Goal: Information Seeking & Learning: Find specific fact

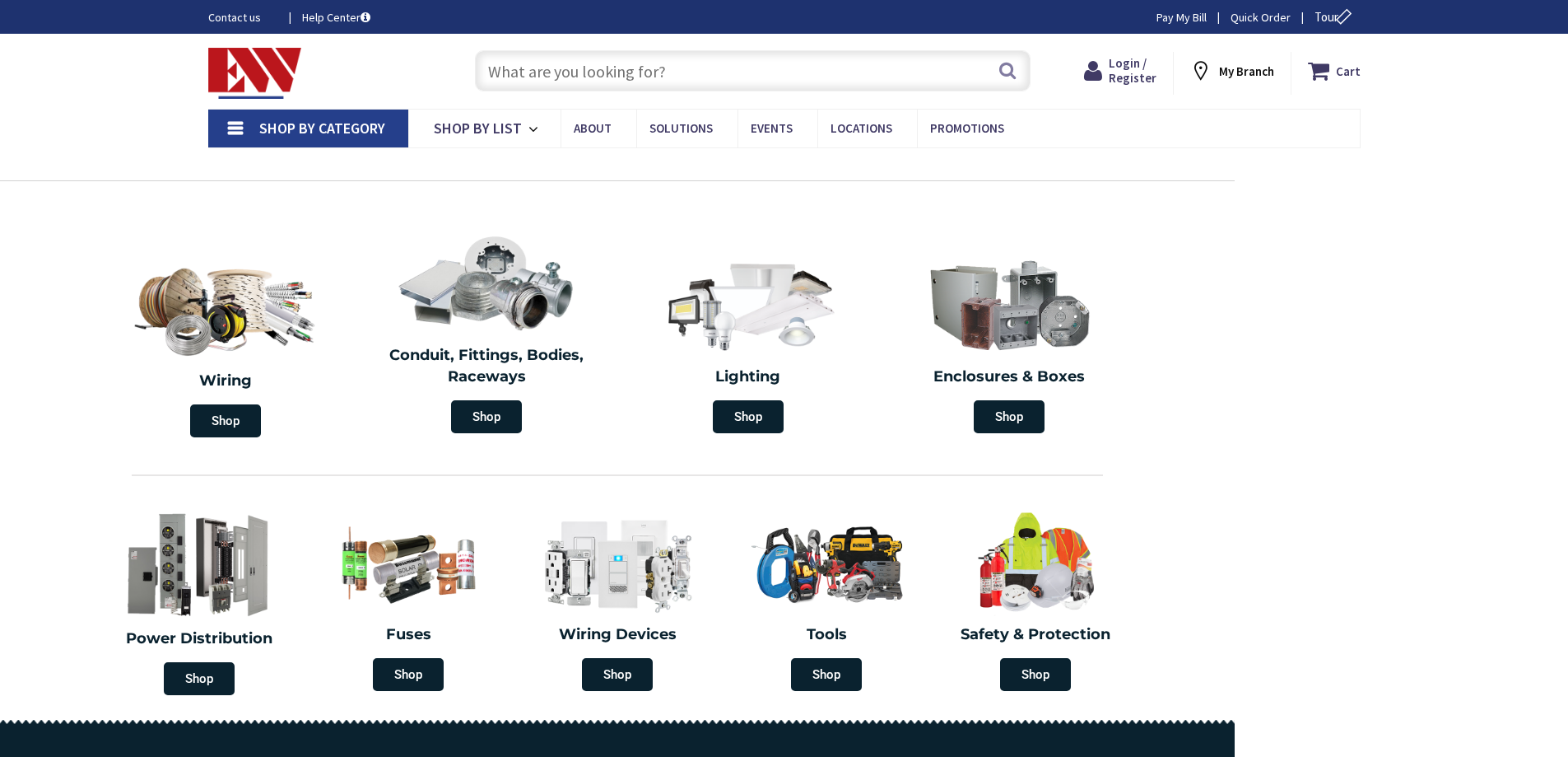
click at [618, 73] on input "text" at bounding box center [752, 70] width 556 height 41
paste input "31-318"
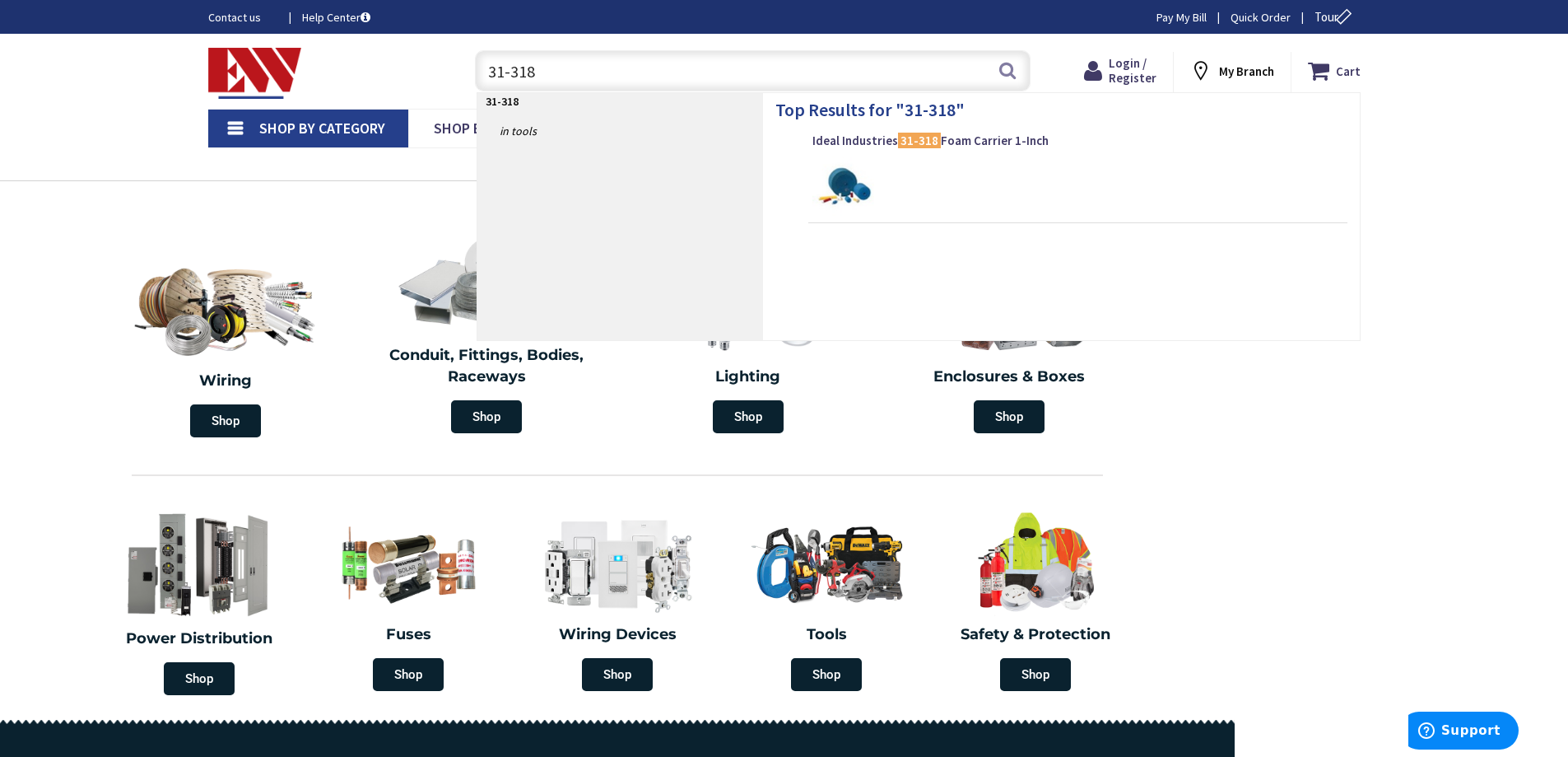
type input "31-318"
click at [867, 160] on img at bounding box center [844, 187] width 62 height 62
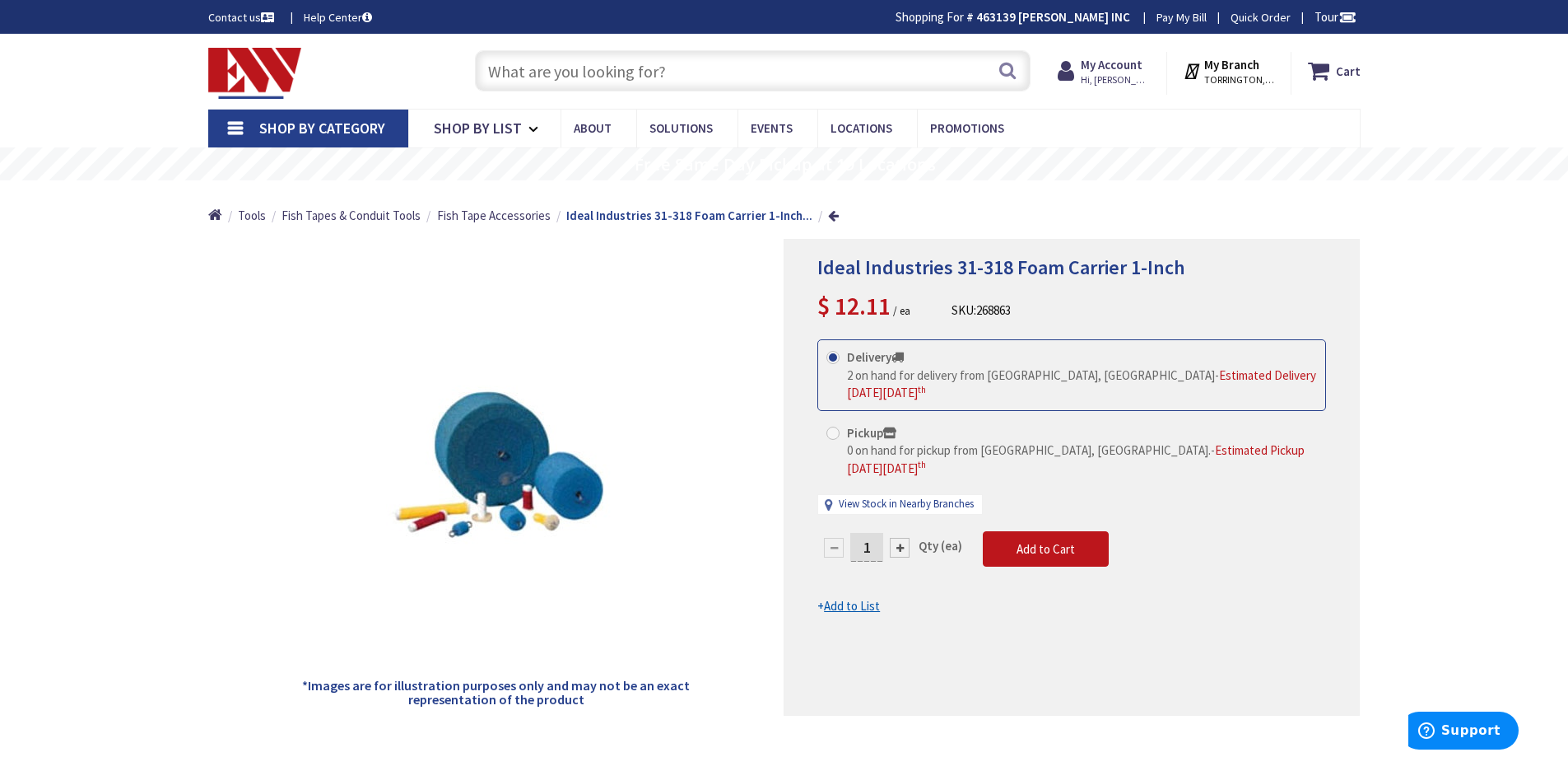
click at [836, 85] on input "text" at bounding box center [752, 70] width 556 height 41
paste input "HLB8LS9FSE010MWR"
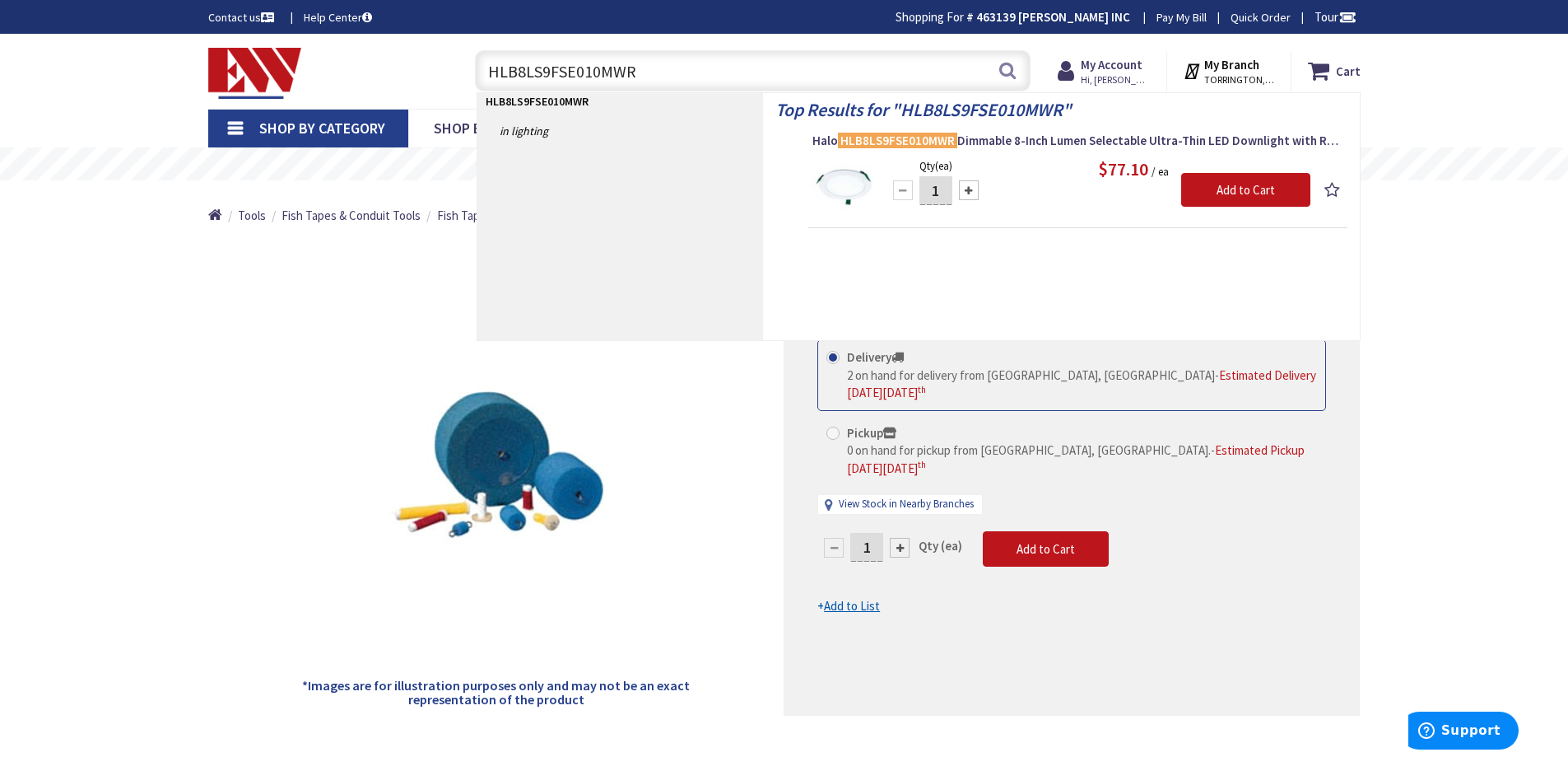
type input "HLB8LS9FSE010MWR"
click at [995, 160] on div "$77.10 / ea" at bounding box center [1098, 169] width 424 height 26
click at [1033, 174] on div "$77.10 / ea" at bounding box center [1098, 169] width 424 height 26
click at [1006, 124] on div "Top Results for " HLB8LS9FSE010MWR " Halo HLB8LS9FSE010MWR Dimmable 8-Inch Lume…" at bounding box center [1062, 217] width 597 height 247
click at [1015, 144] on span "Halo HLB8LS9FSE010MWR Dimmable 8-Inch Lumen Selectable Ultra-Thin LED Downlight…" at bounding box center [1078, 140] width 531 height 17
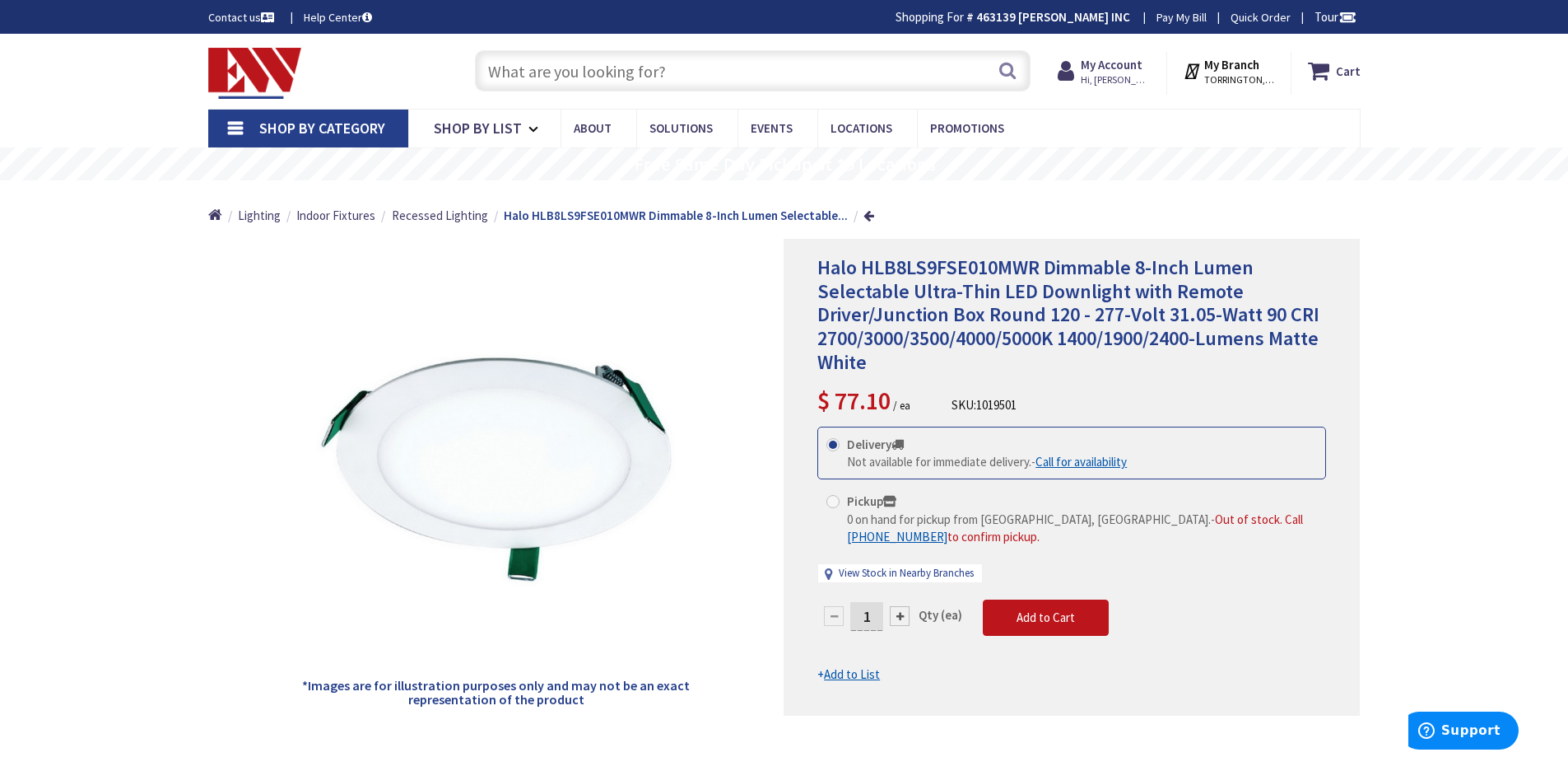
click at [744, 73] on input "text" at bounding box center [752, 70] width 556 height 41
paste input "[PHONE_NUMBER]"
type input "[PHONE_NUMBER]"
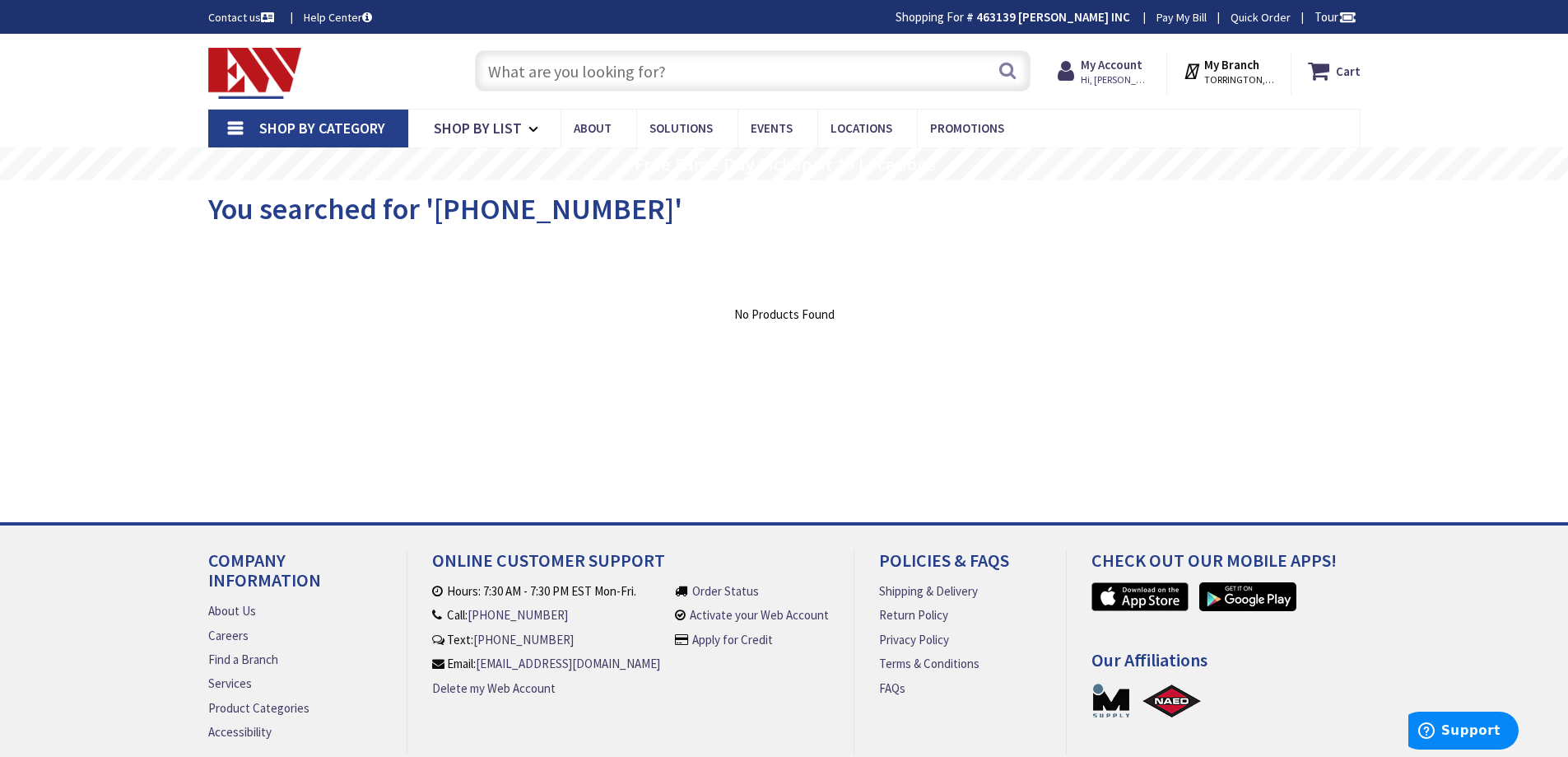
click at [853, 77] on input "text" at bounding box center [752, 70] width 556 height 41
paste input "70-7759-5"
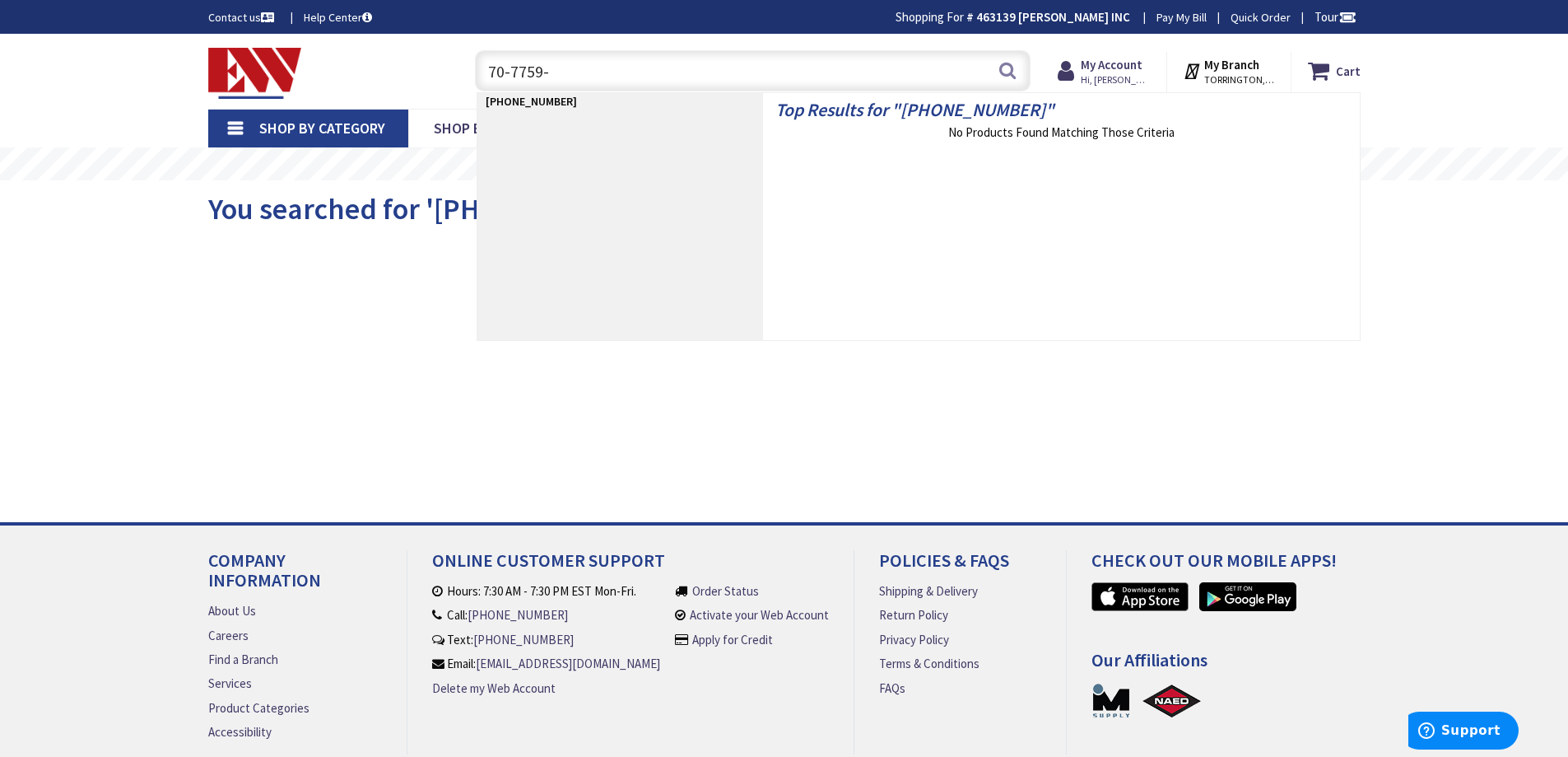
type input "70-7759"
